Goal: Task Accomplishment & Management: Manage account settings

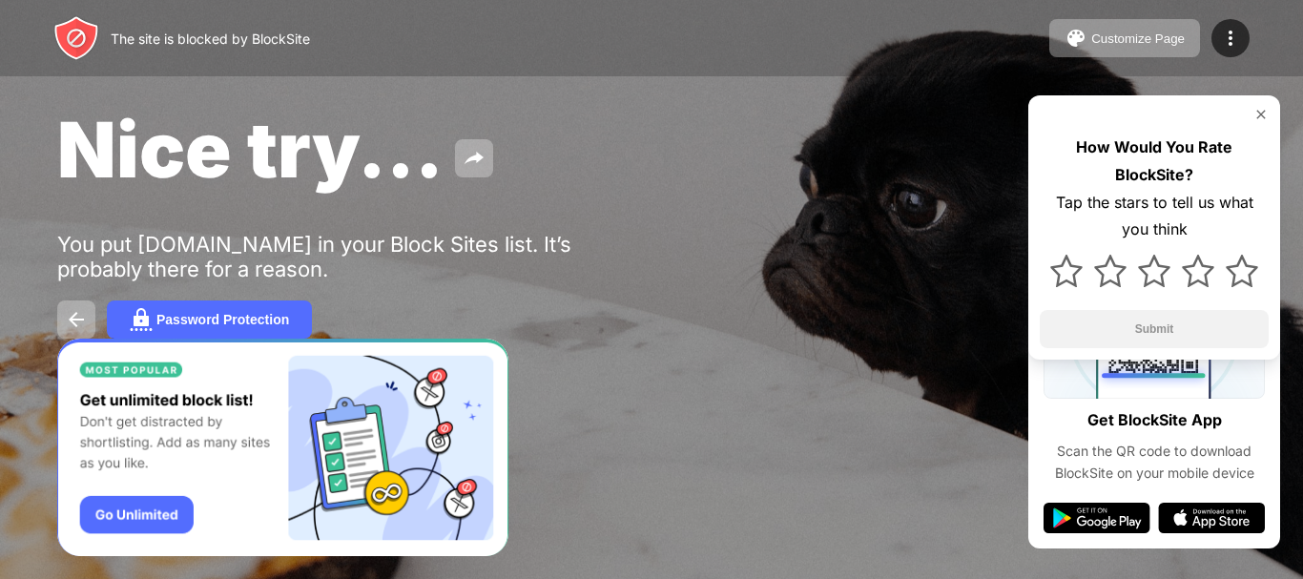
click at [271, 33] on div "The site is blocked by BlockSite" at bounding box center [210, 39] width 199 height 16
click at [1234, 35] on img at bounding box center [1230, 38] width 23 height 23
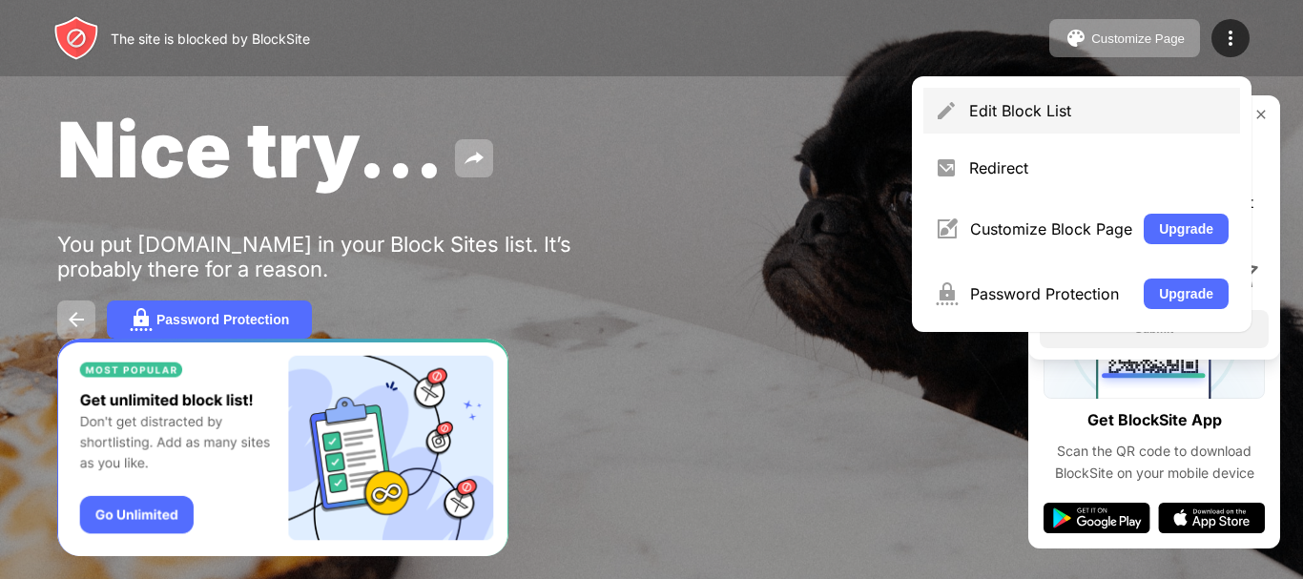
click at [1006, 122] on div "Edit Block List" at bounding box center [1081, 111] width 317 height 46
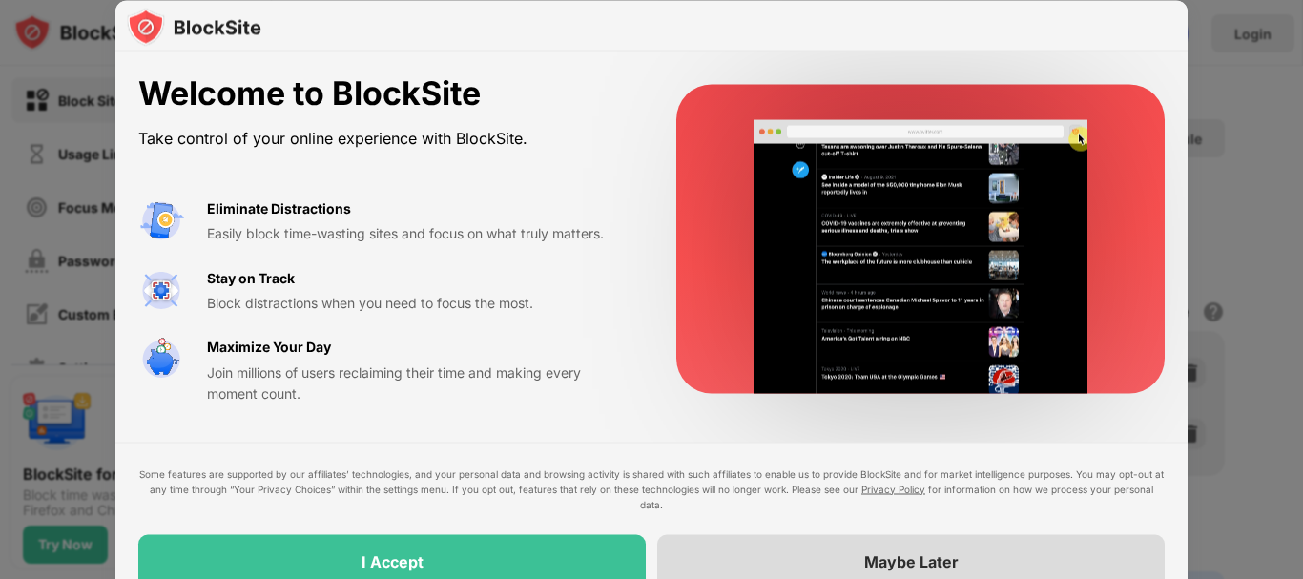
click at [805, 568] on div "Maybe Later" at bounding box center [910, 560] width 507 height 53
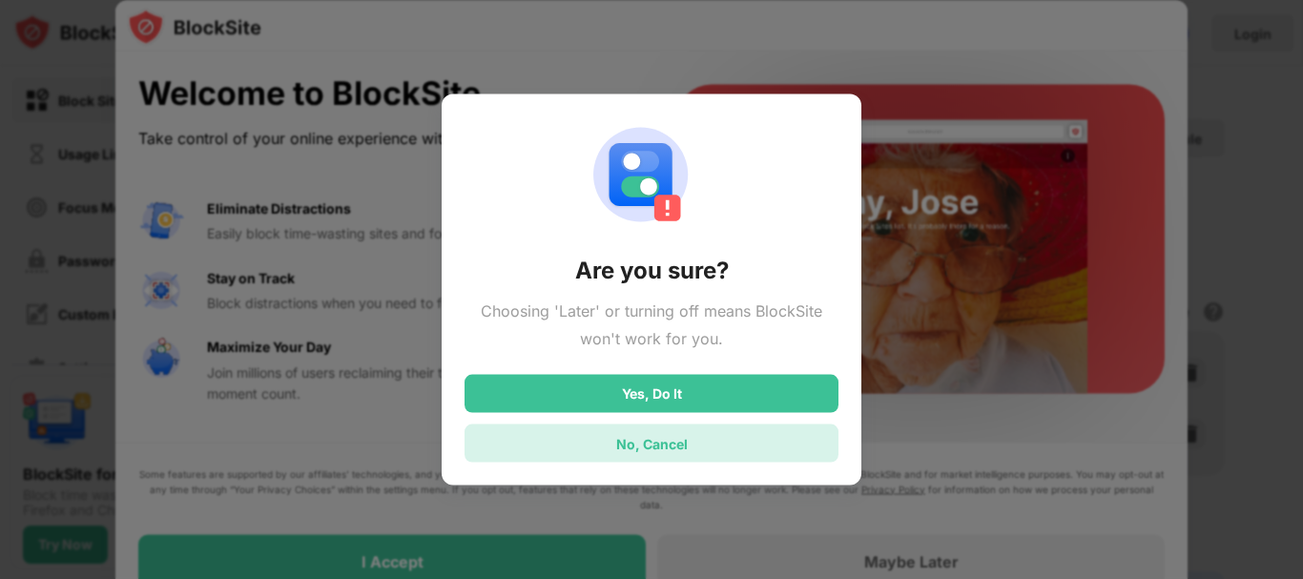
click at [664, 445] on div "No, Cancel" at bounding box center [652, 443] width 72 height 16
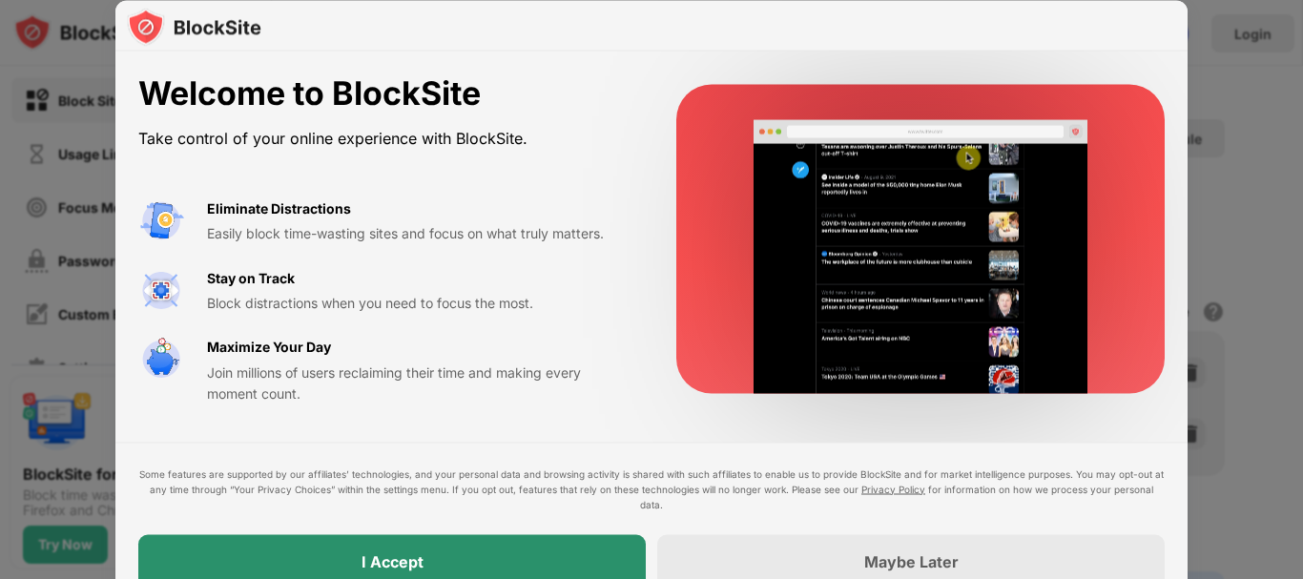
click at [509, 567] on div "I Accept" at bounding box center [391, 560] width 507 height 53
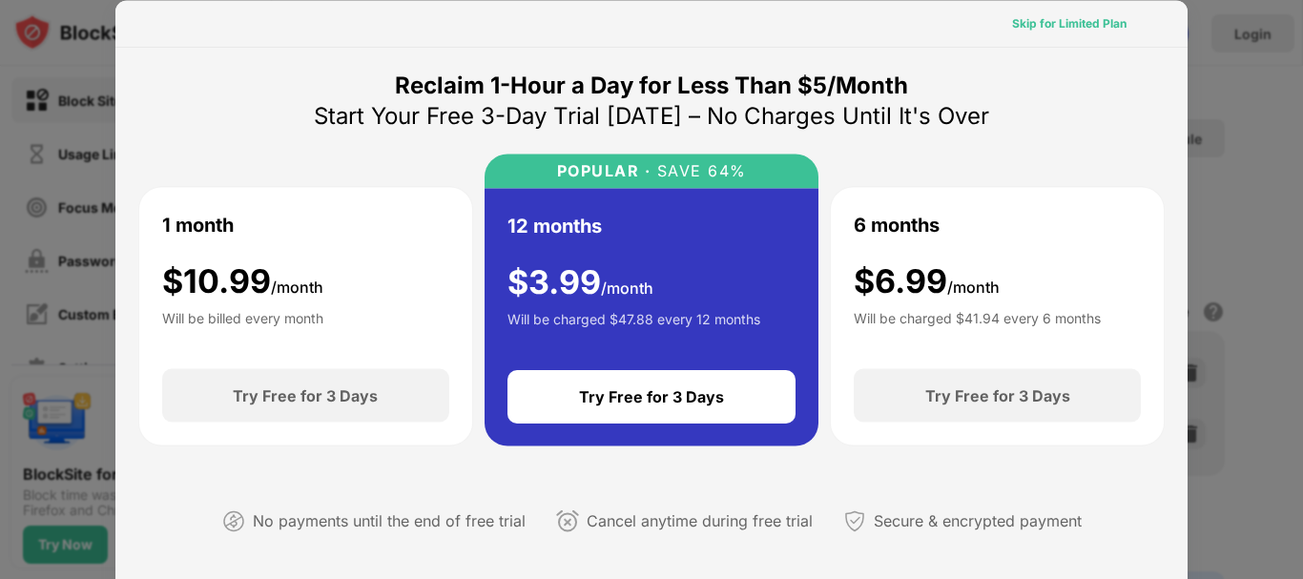
click at [1064, 31] on div "Skip for Limited Plan" at bounding box center [1069, 22] width 114 height 19
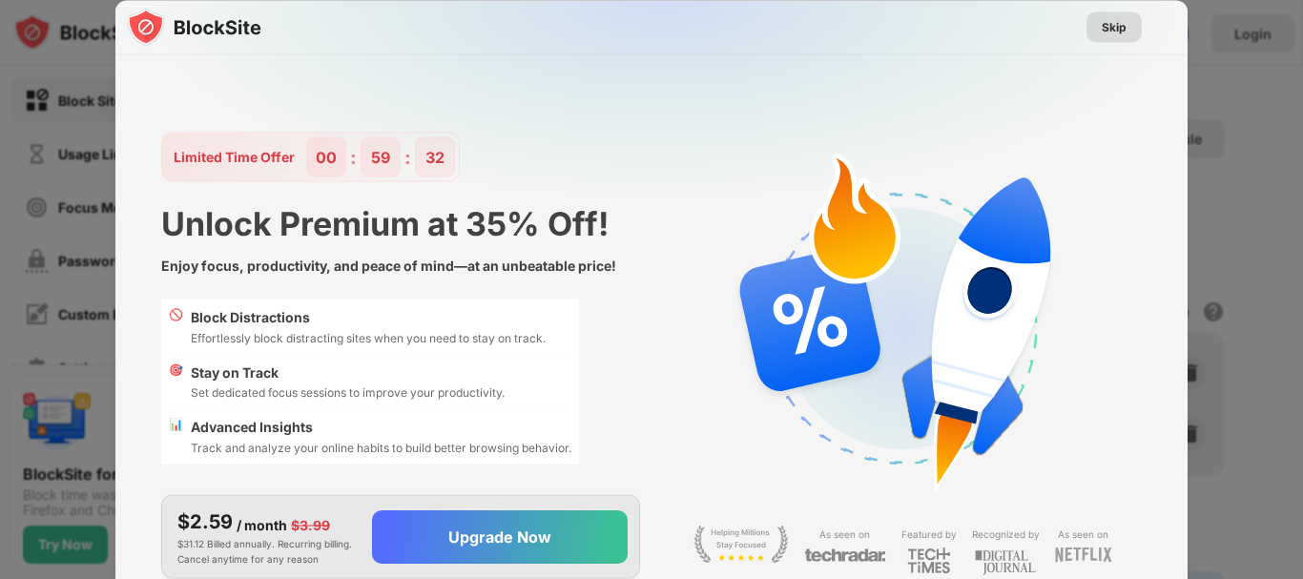
click at [1102, 33] on div "Skip" at bounding box center [1114, 26] width 25 height 19
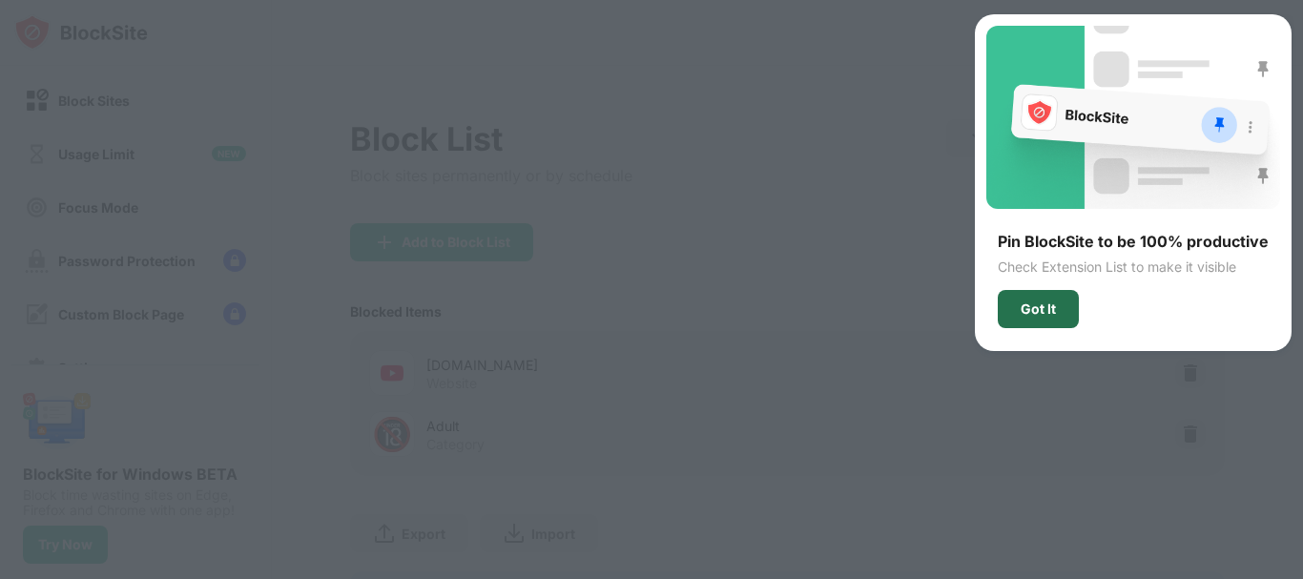
click at [1036, 317] on div "Got It" at bounding box center [1038, 309] width 81 height 38
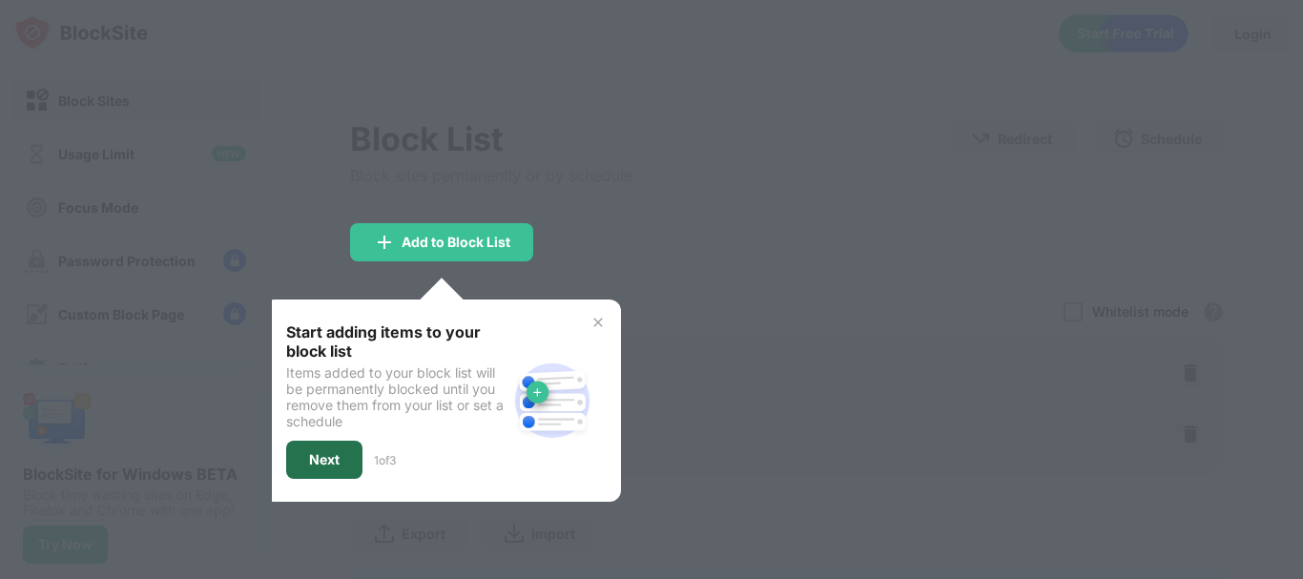
click at [333, 464] on div "Next" at bounding box center [324, 459] width 31 height 15
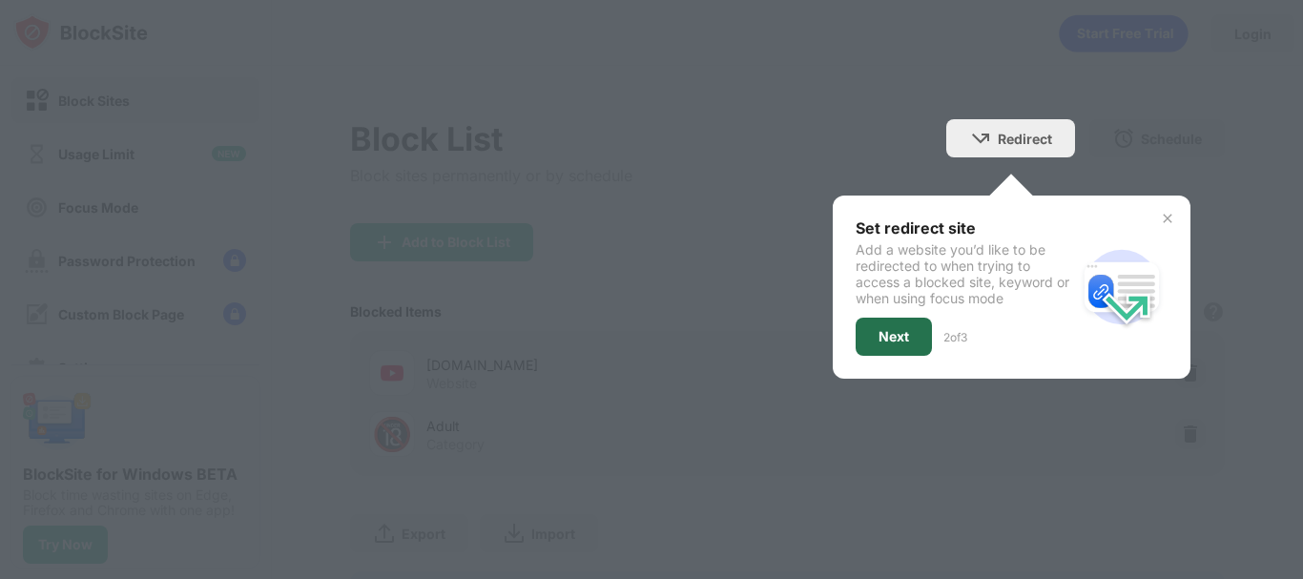
click at [878, 336] on div "Next" at bounding box center [893, 336] width 31 height 15
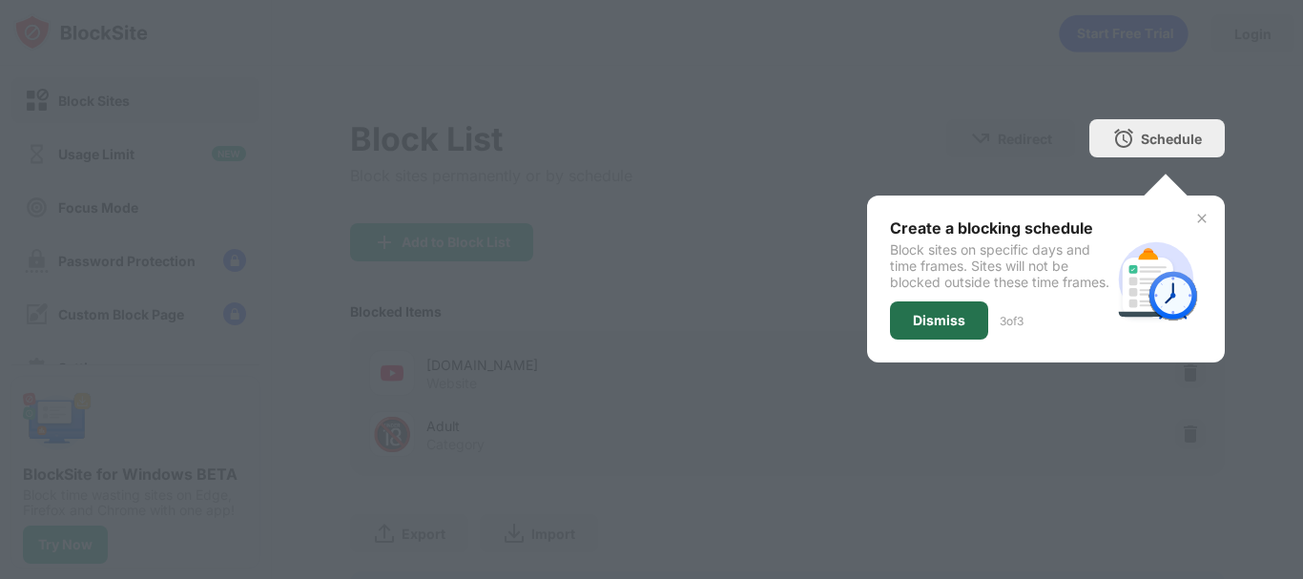
click at [929, 328] on div "Dismiss" at bounding box center [939, 320] width 52 height 15
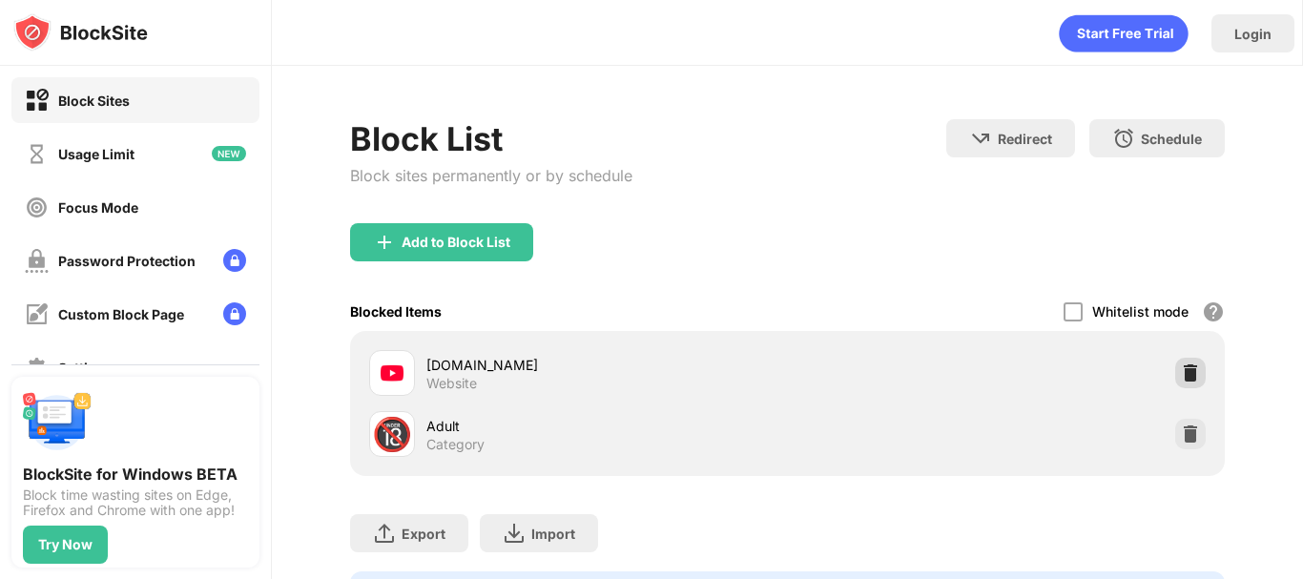
click at [1181, 375] on img at bounding box center [1190, 372] width 19 height 19
